Goal: Information Seeking & Learning: Learn about a topic

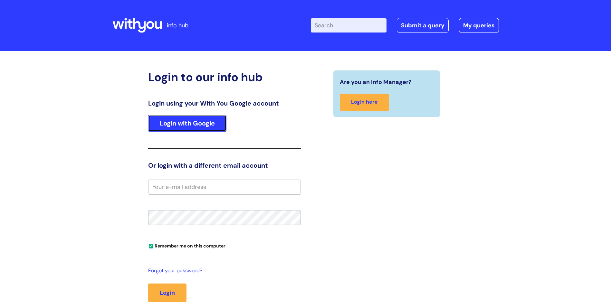
click at [194, 119] on link "Login with Google" at bounding box center [187, 123] width 78 height 17
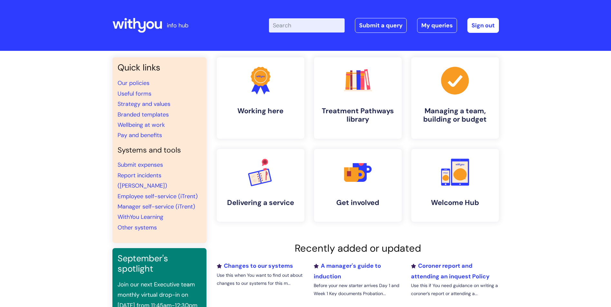
click at [291, 25] on input "Enter your search term here..." at bounding box center [307, 25] width 76 height 14
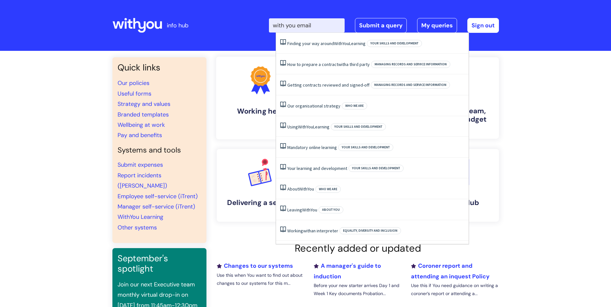
type input "with you email"
click button "Search" at bounding box center [0, 0] width 0 height 0
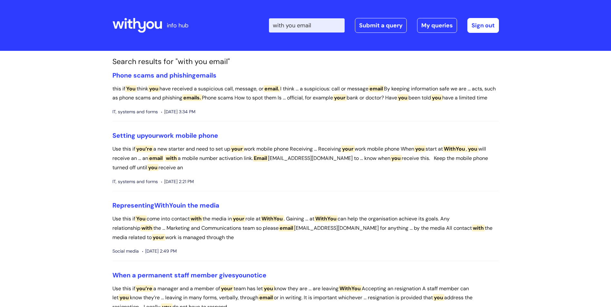
click at [325, 28] on input "with you email" at bounding box center [307, 25] width 76 height 14
type input "w"
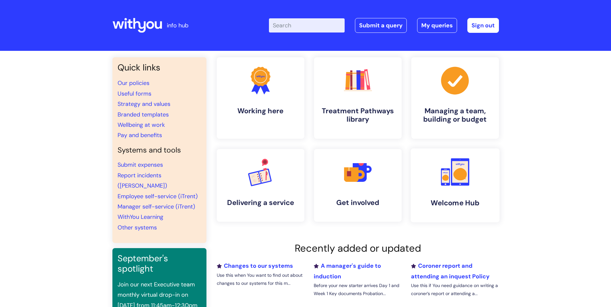
click at [444, 190] on link ".cls-1{fill:#f89b22;}.cls-1,.cls-2,.cls-3{stroke-width:0px;}.cls-2{fill:#2d3cff…" at bounding box center [454, 185] width 89 height 74
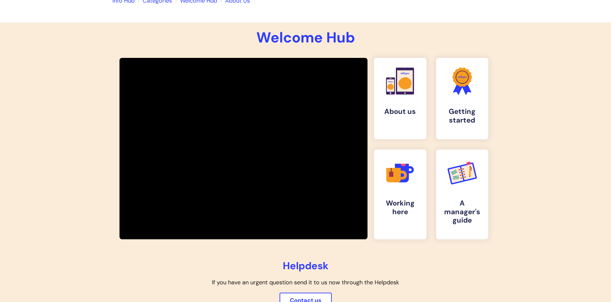
scroll to position [32, 0]
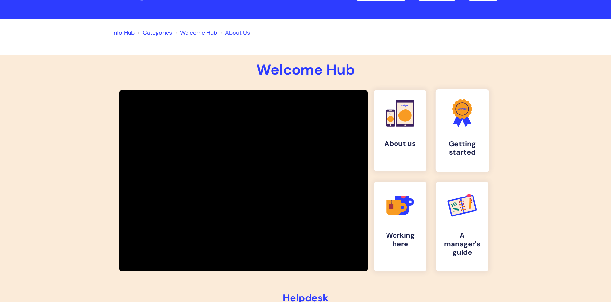
click at [456, 111] on icon at bounding box center [462, 109] width 20 height 20
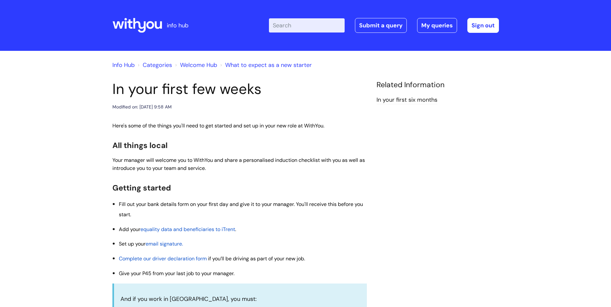
drag, startPoint x: 284, startPoint y: 21, endPoint x: 282, endPoint y: 24, distance: 3.5
click at [284, 22] on input "Enter your search term here..." at bounding box center [307, 25] width 76 height 14
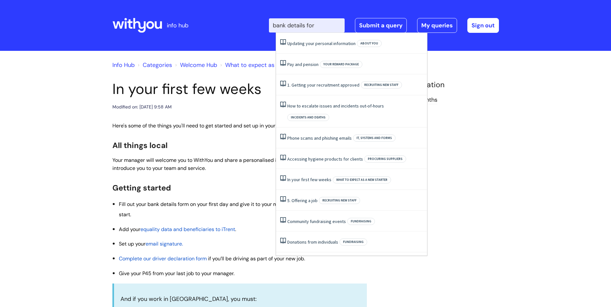
type input "bank details form"
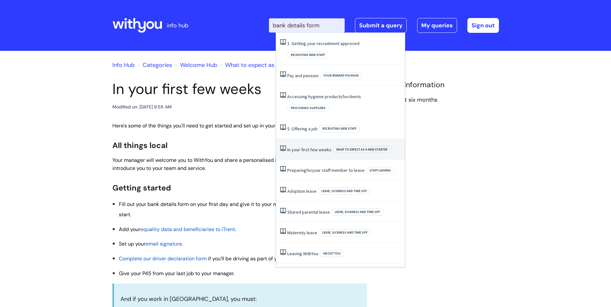
click at [367, 146] on span "What to expect as a new starter" at bounding box center [362, 149] width 58 height 7
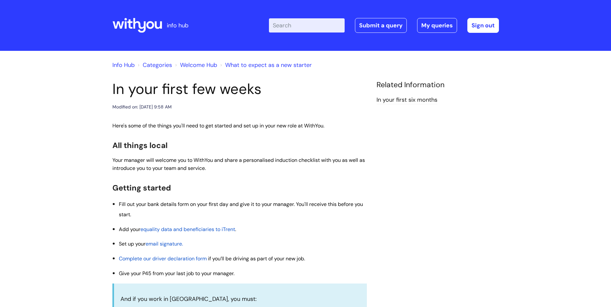
click at [405, 99] on link "In your first six months" at bounding box center [406, 100] width 61 height 8
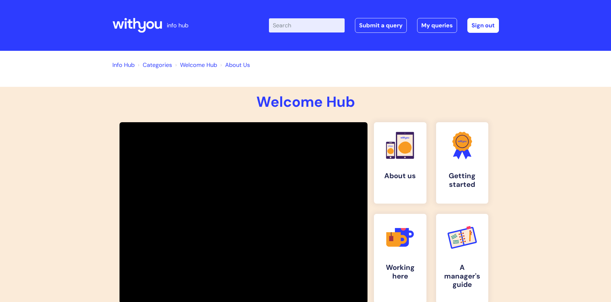
scroll to position [32, 0]
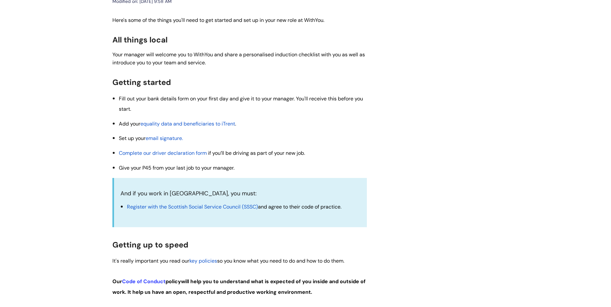
scroll to position [129, 0]
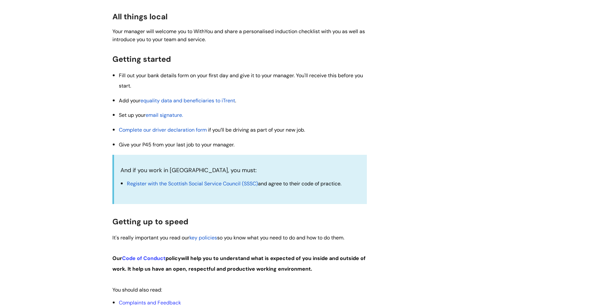
click at [170, 113] on span "email signature" at bounding box center [164, 115] width 36 height 7
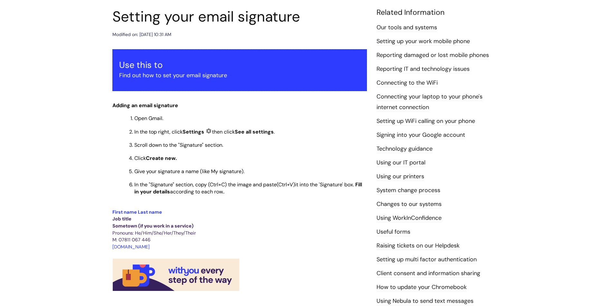
scroll to position [32, 0]
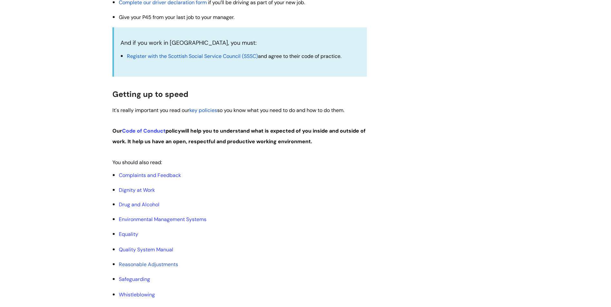
scroll to position [258, 0]
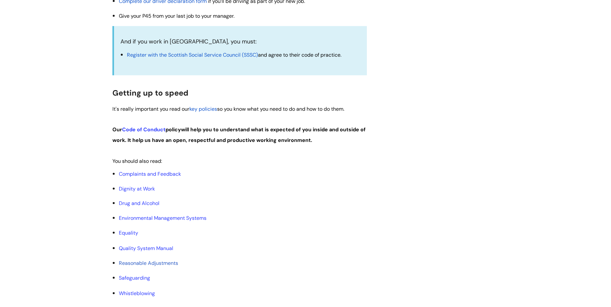
click at [209, 108] on span "key policies" at bounding box center [203, 109] width 28 height 7
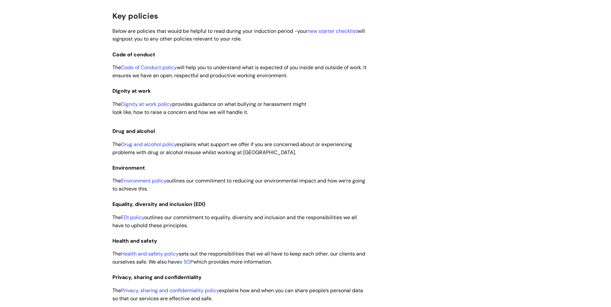
scroll to position [225, 0]
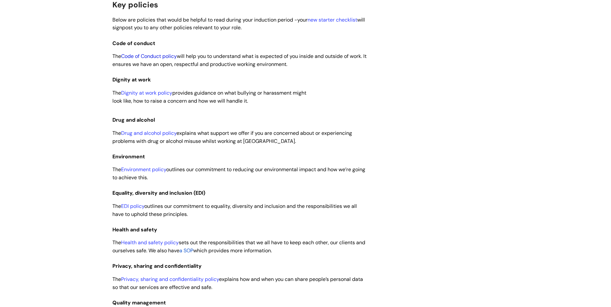
click at [166, 56] on link "Code of Conduct policy" at bounding box center [149, 56] width 56 height 7
